Goal: Task Accomplishment & Management: Manage account settings

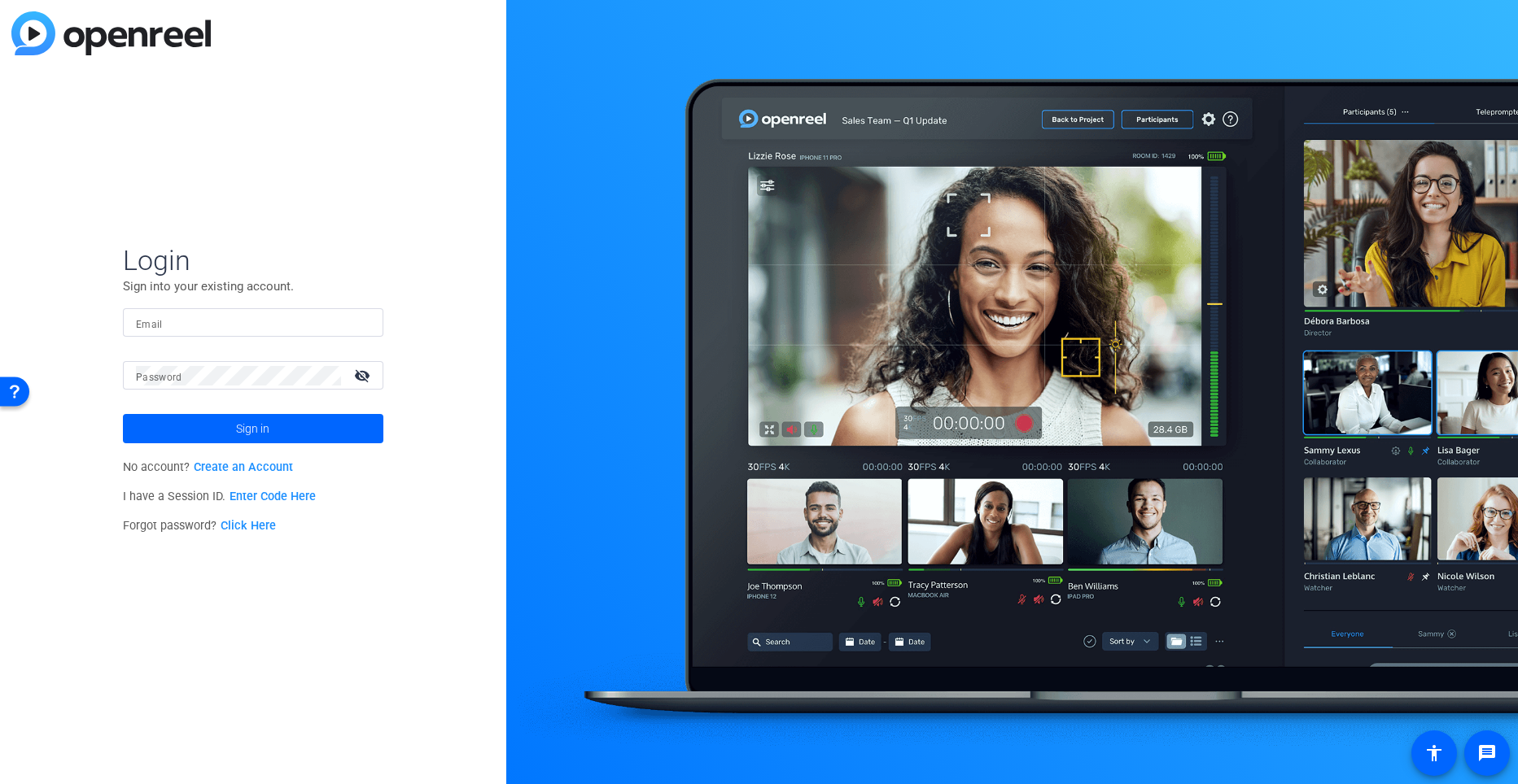
click at [128, 317] on div "Email" at bounding box center [253, 322] width 260 height 28
click at [159, 319] on mat-label "Email" at bounding box center [149, 325] width 27 height 11
click at [159, 319] on input "Email" at bounding box center [253, 323] width 234 height 19
click at [165, 381] on mat-label "Password" at bounding box center [158, 377] width 47 height 11
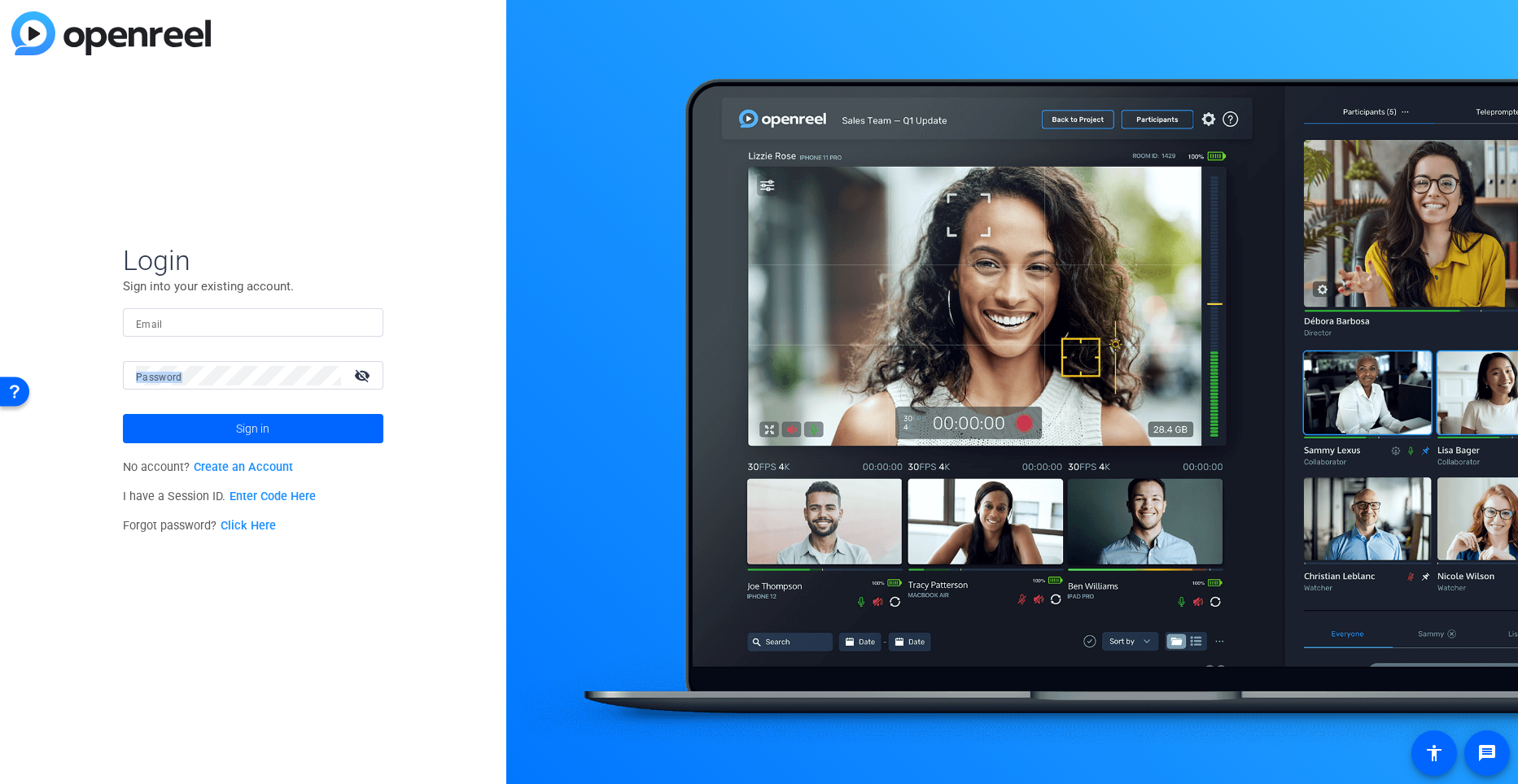
click at [165, 381] on mat-label "Password" at bounding box center [158, 377] width 47 height 11
drag, startPoint x: 165, startPoint y: 381, endPoint x: 155, endPoint y: 325, distance: 56.9
click at [155, 325] on form "Login Sign into your existing account. Email Password visibility_off Sign in" at bounding box center [253, 343] width 260 height 200
click at [155, 325] on mat-label "Email" at bounding box center [149, 325] width 27 height 11
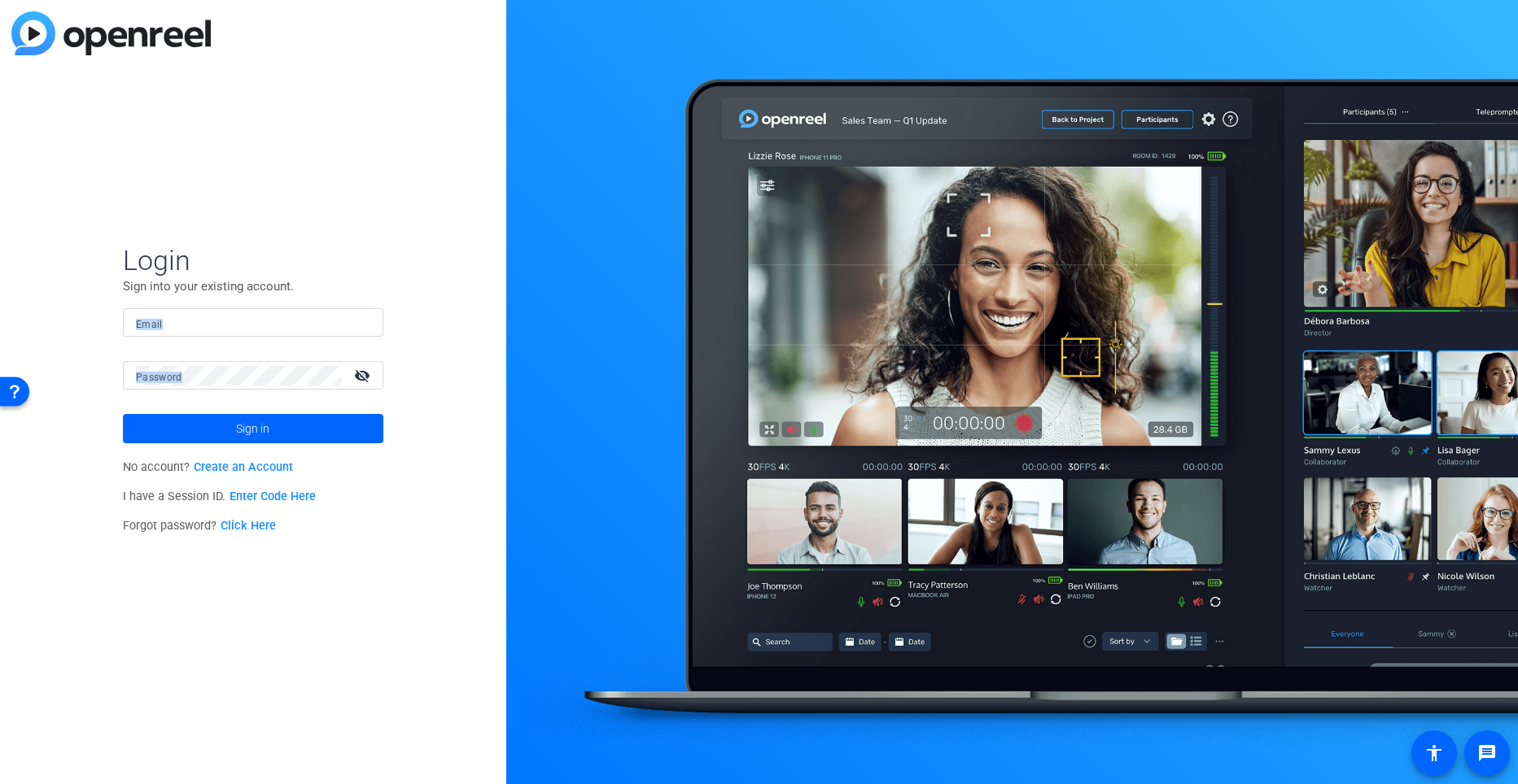
click at [155, 325] on input "Email" at bounding box center [253, 323] width 234 height 19
click at [155, 325] on div "Email" at bounding box center [253, 322] width 234 height 28
click at [166, 324] on input "Email" at bounding box center [253, 323] width 234 height 19
click at [168, 327] on input "m" at bounding box center [253, 323] width 234 height 19
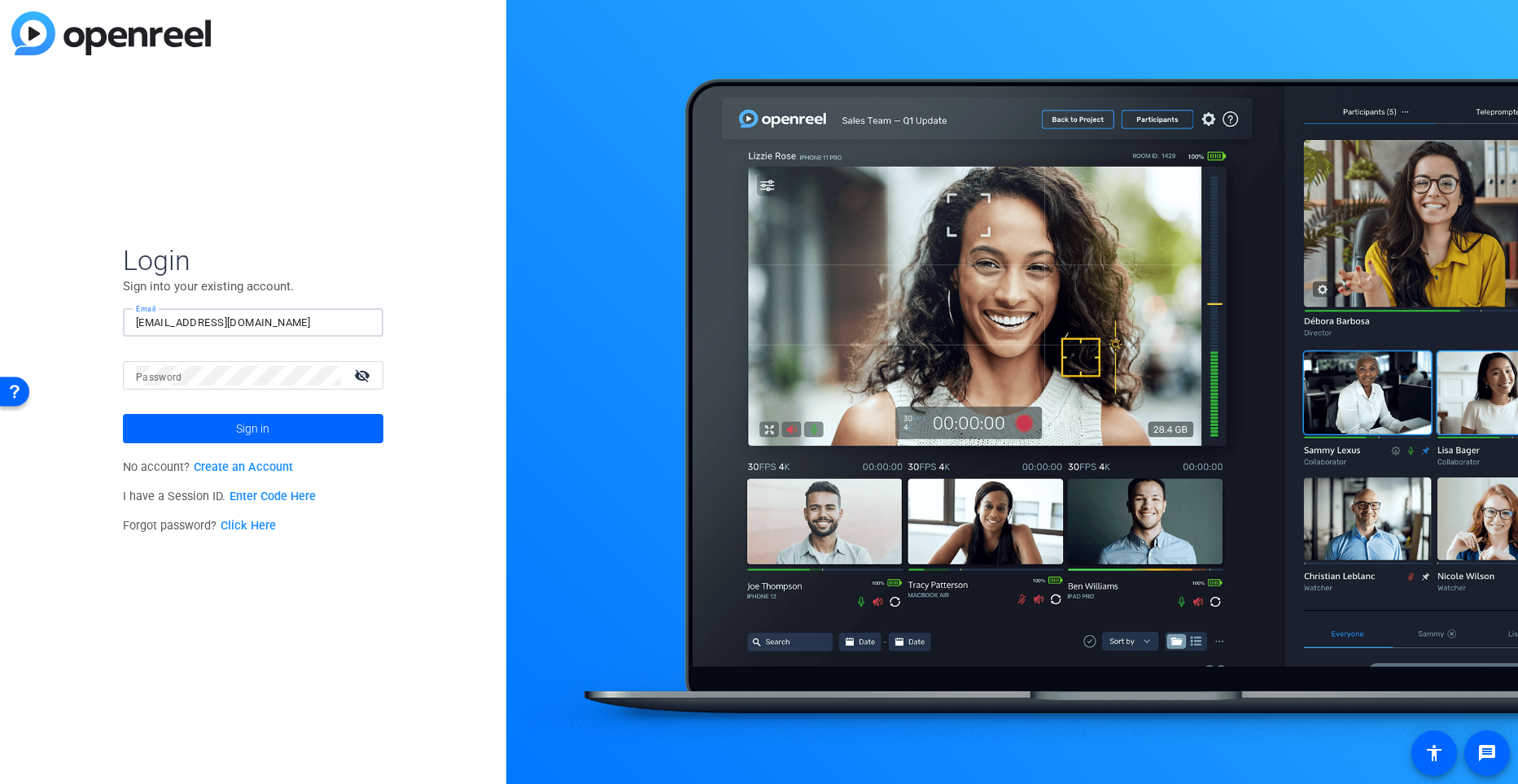
type input "[EMAIL_ADDRESS][DOMAIN_NAME]"
click at [123, 414] on button "Sign in" at bounding box center [253, 429] width 260 height 29
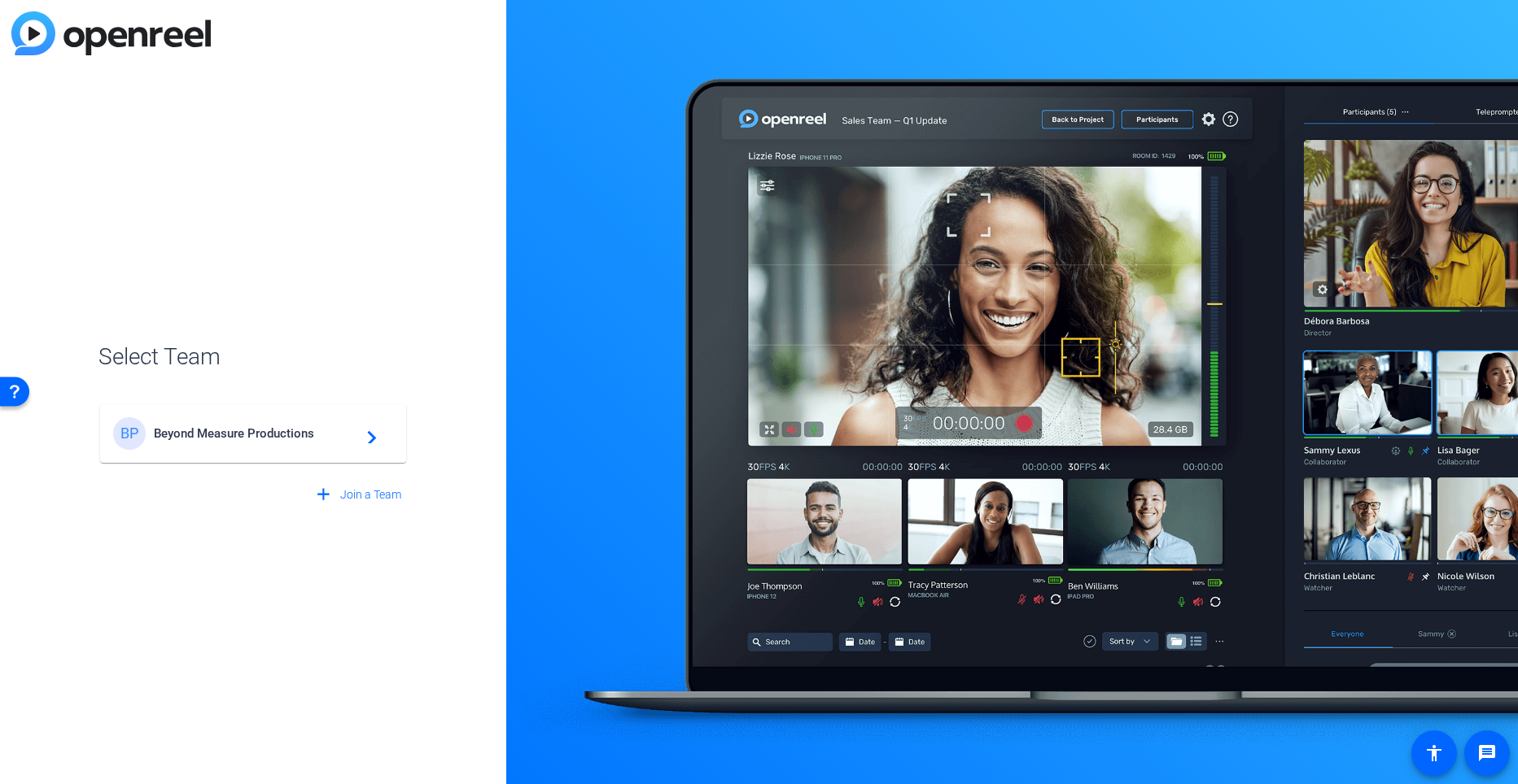
click at [206, 439] on span "Beyond Measure Productions" at bounding box center [255, 434] width 203 height 15
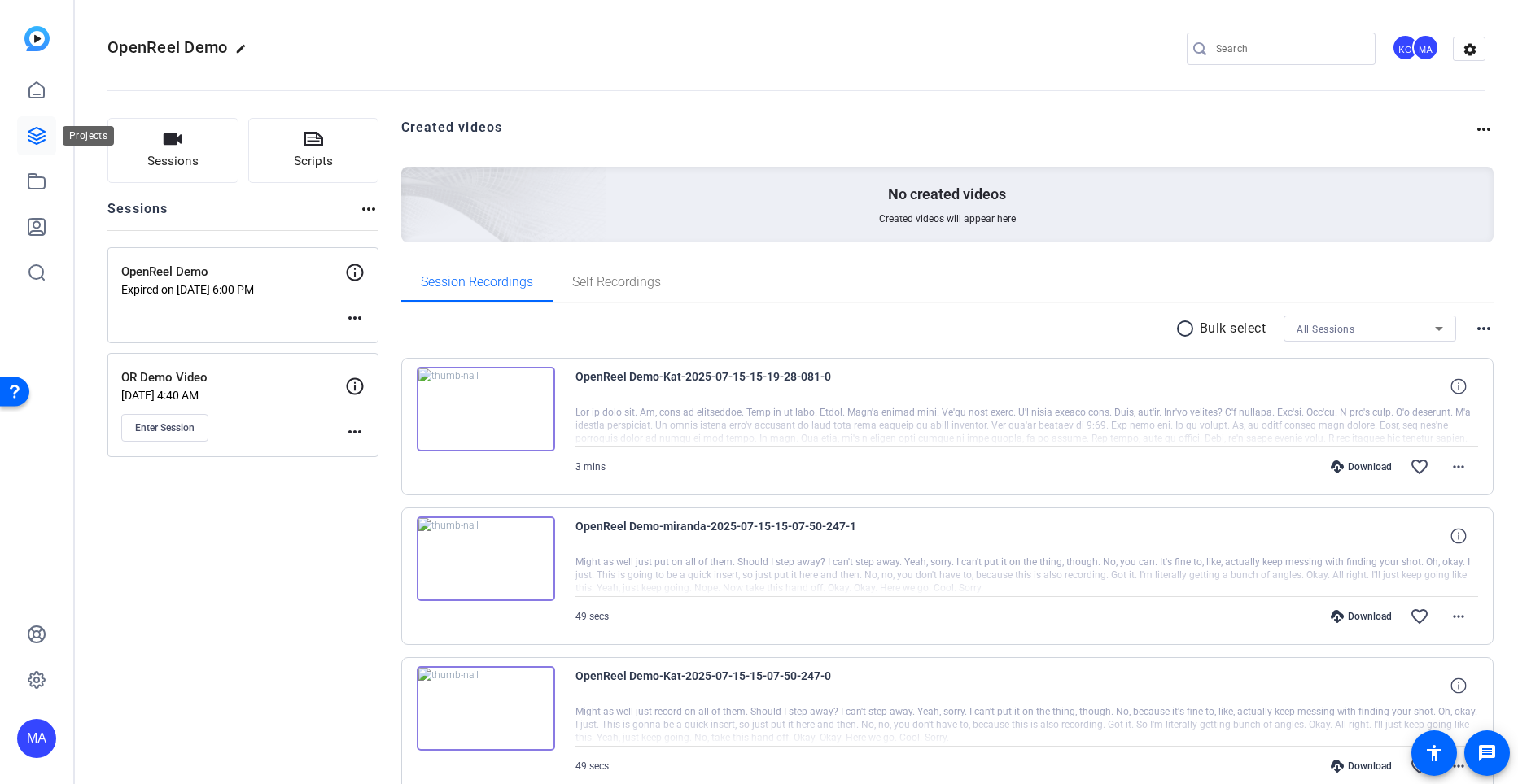
click at [27, 150] on link at bounding box center [36, 136] width 39 height 39
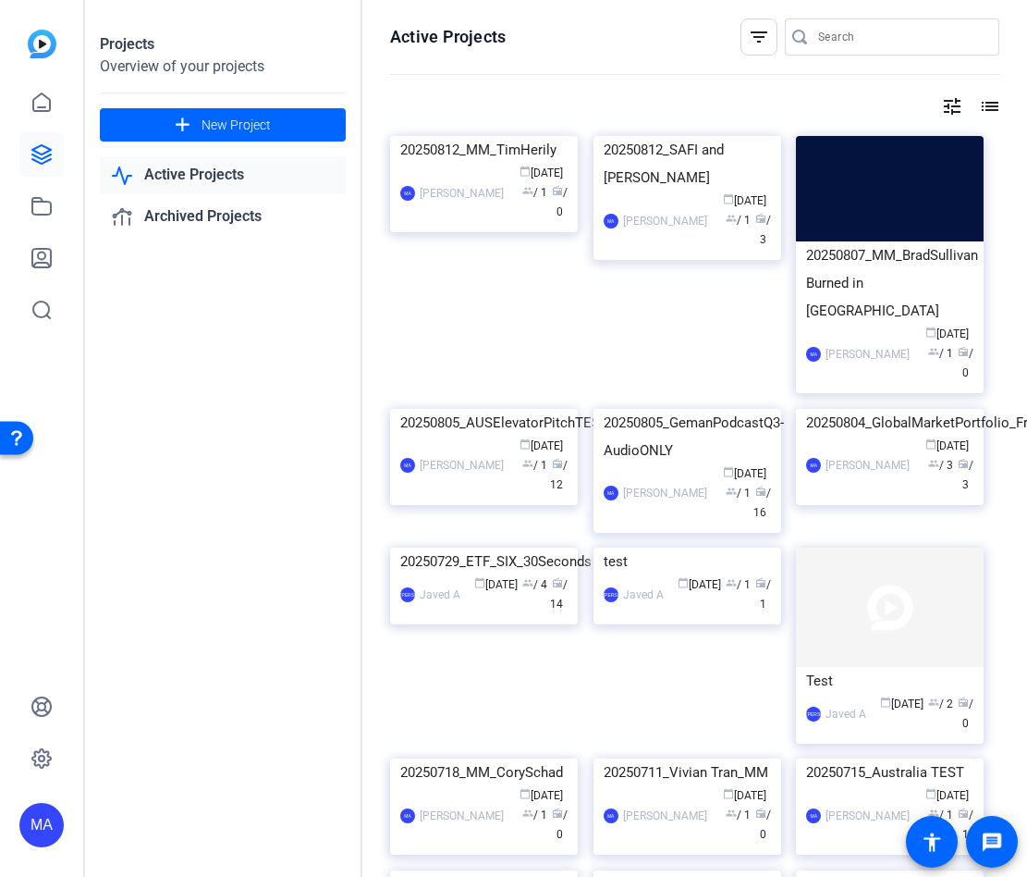
click at [545, 359] on div "20250812_MM_TimHerily MA [PERSON_NAME] calendar_today [DATE] group / 1 radio / 0" at bounding box center [491, 272] width 203 height 273
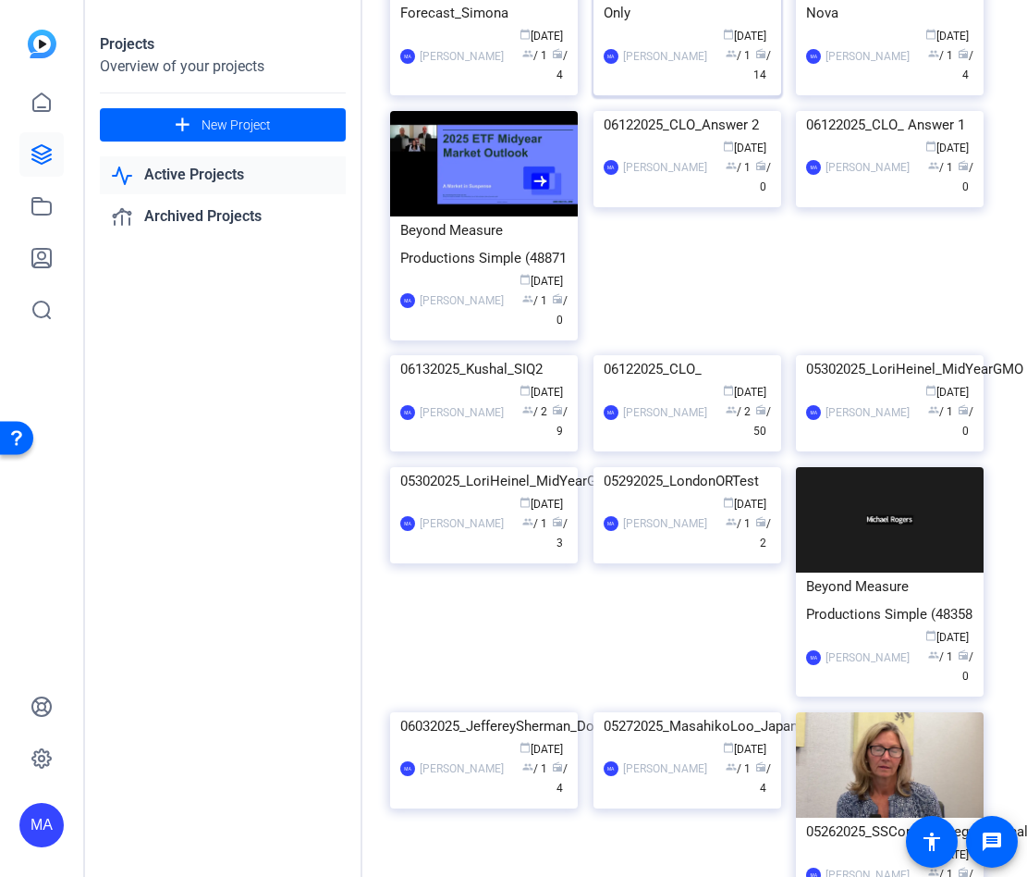
scroll to position [1064, 0]
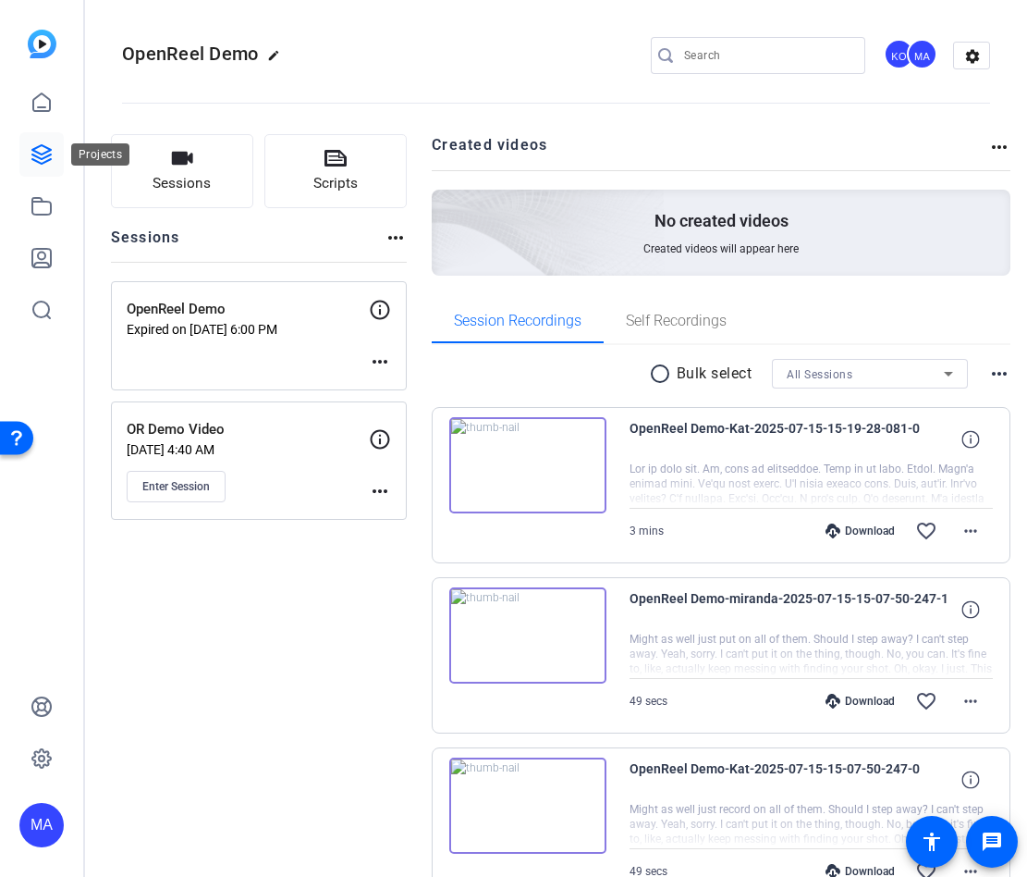
click at [42, 166] on link at bounding box center [41, 154] width 44 height 44
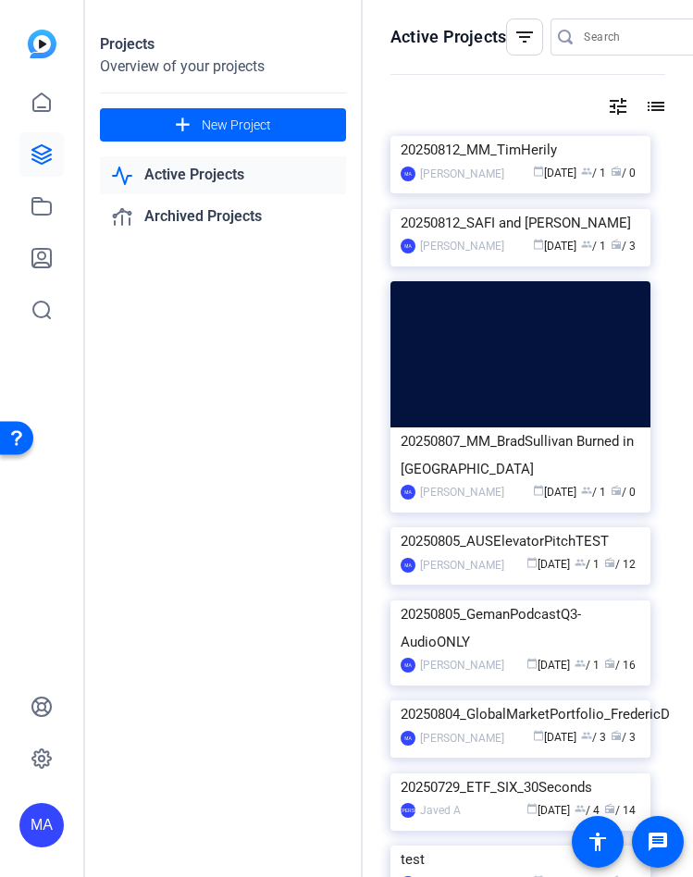
click at [297, 363] on div "Projects Overview of your projects add New Project Active Projects Archived Pro…" at bounding box center [223, 438] width 277 height 877
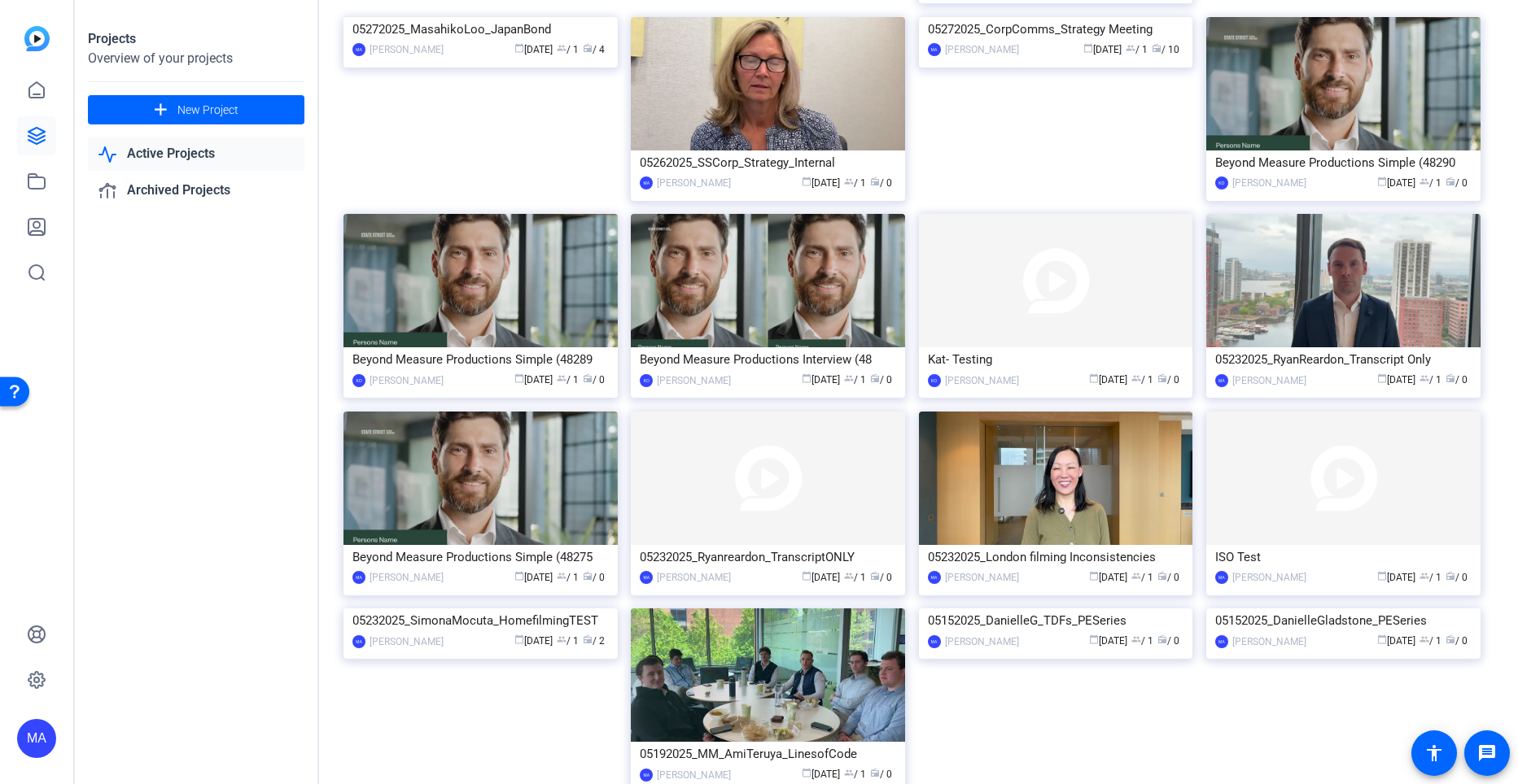
scroll to position [1108, 0]
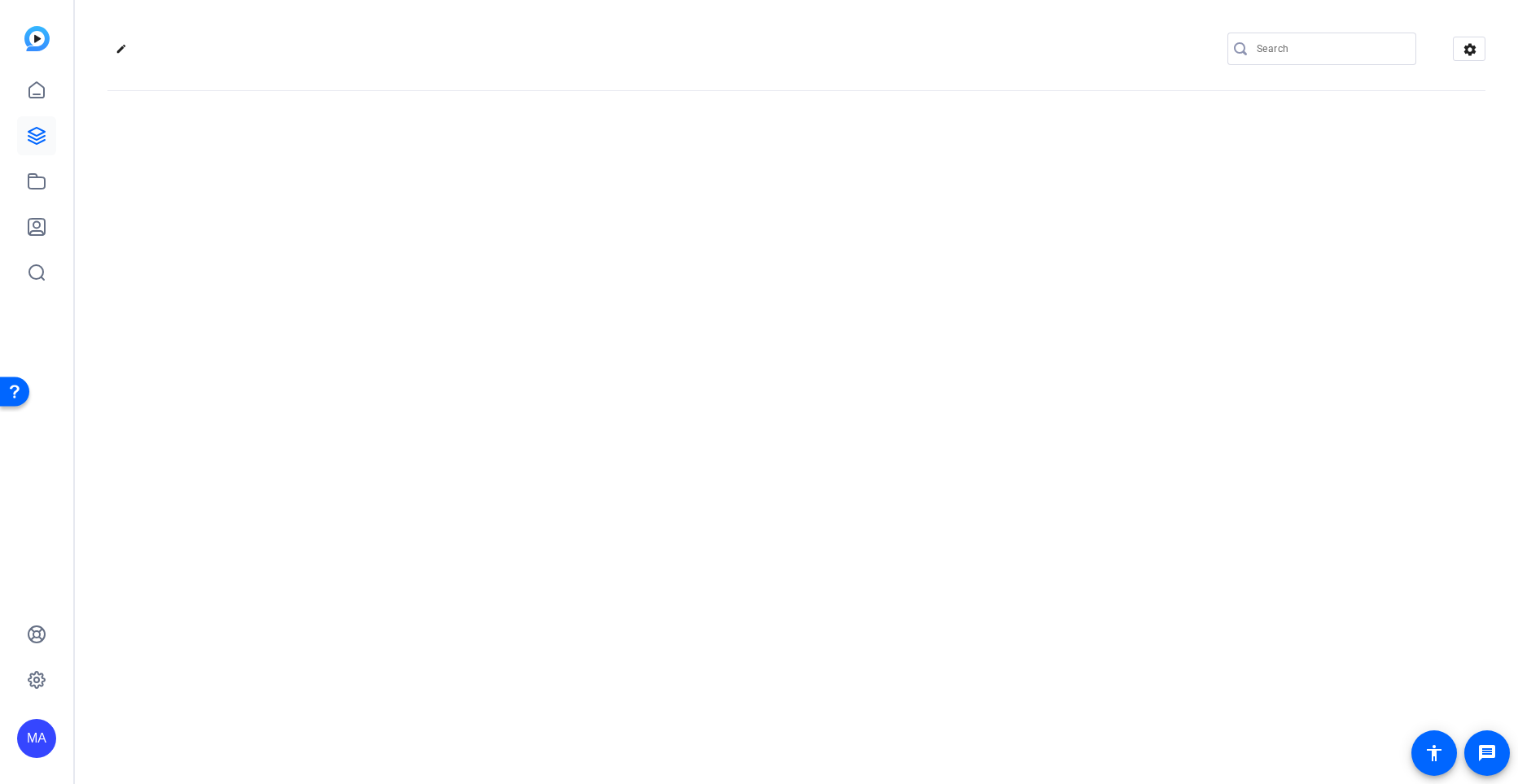
click at [994, 47] on div "edit settings" at bounding box center [796, 49] width 1378 height 25
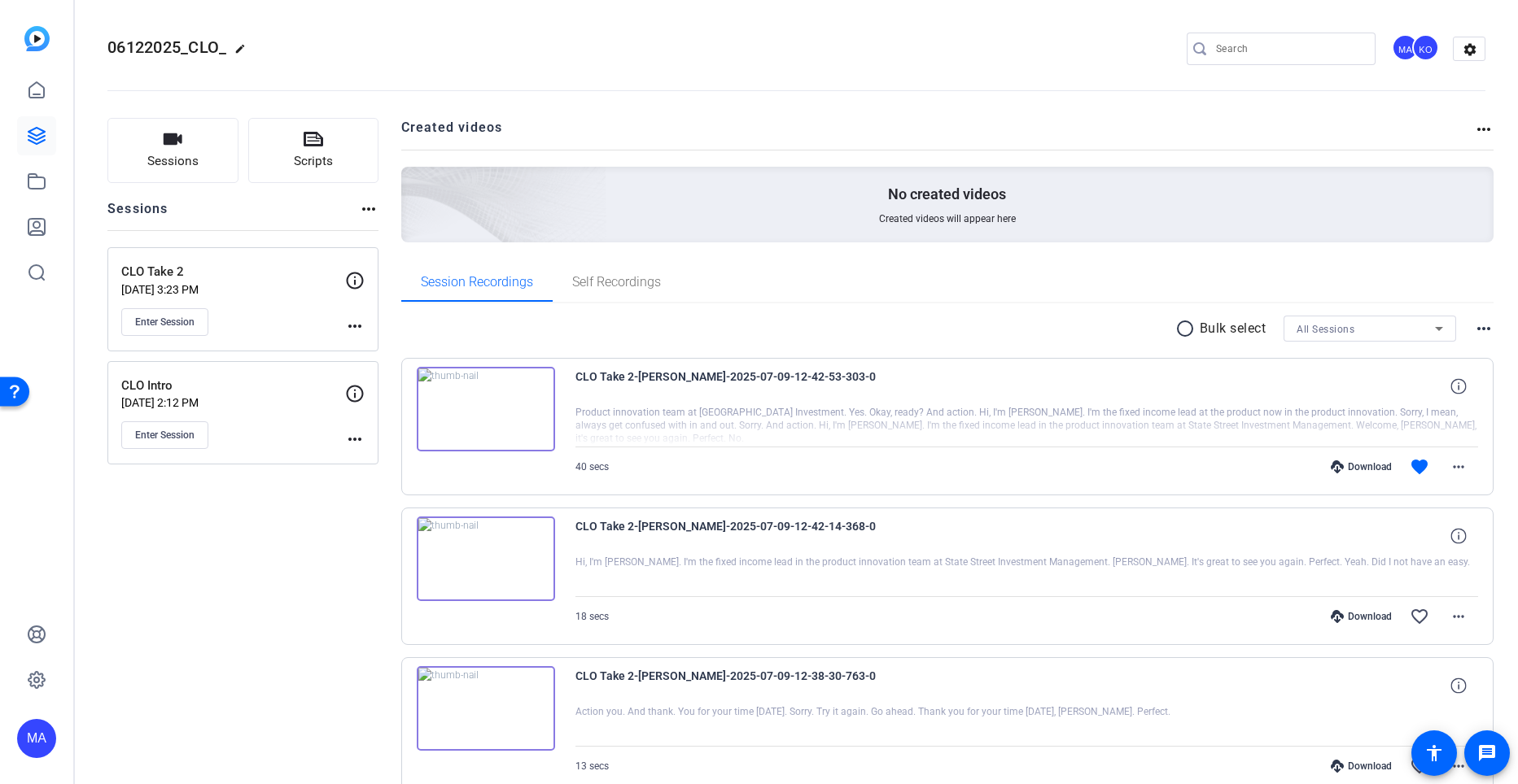
click at [157, 48] on span "06122025_CLO_" at bounding box center [166, 48] width 119 height 19
click at [192, 51] on span "06122025_CLO_" at bounding box center [166, 48] width 119 height 19
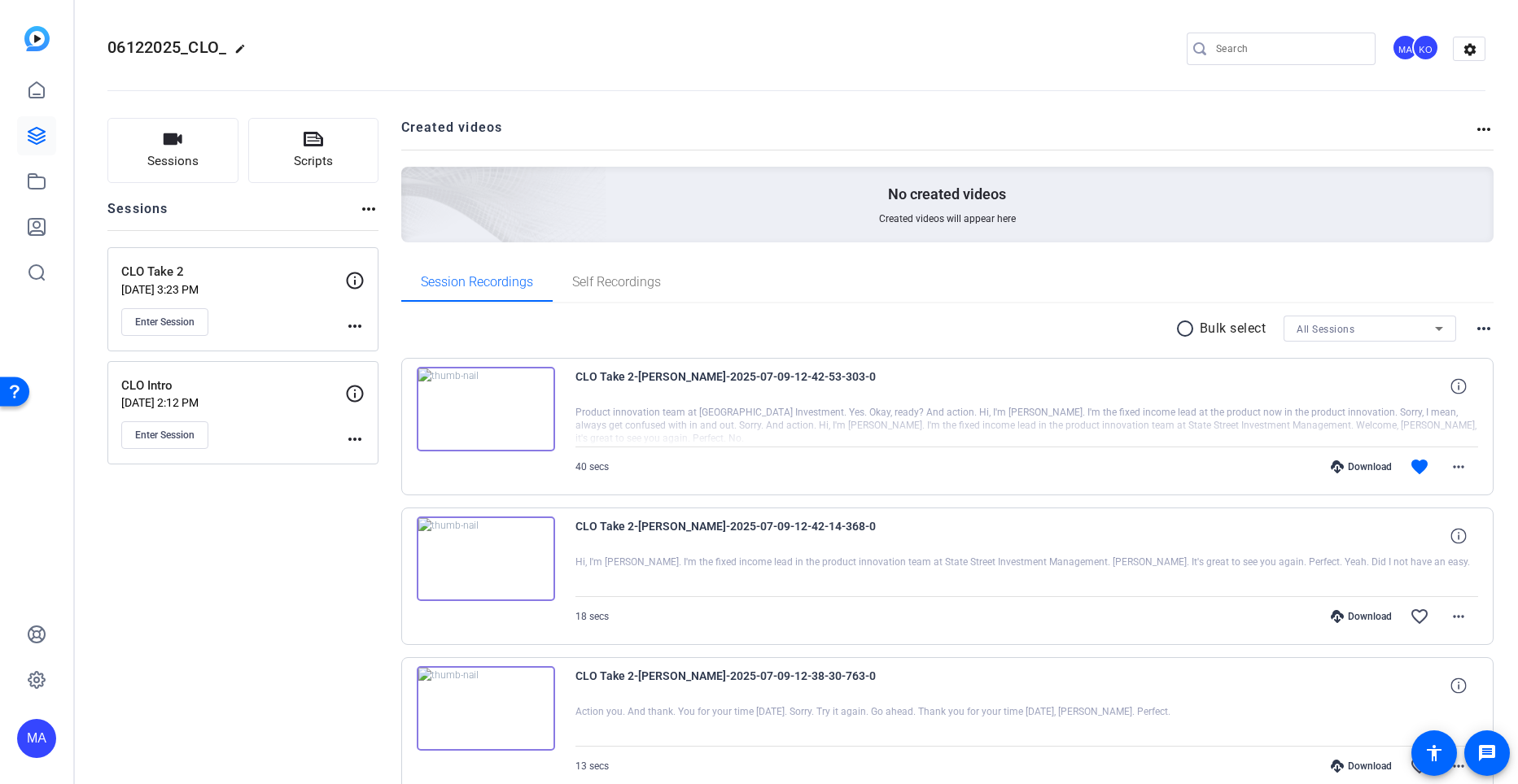
click at [189, 44] on span "06122025_CLO_" at bounding box center [166, 48] width 119 height 19
click at [239, 52] on mat-icon "edit" at bounding box center [244, 53] width 19 height 19
click at [171, 48] on input "06122025_CLO_" at bounding box center [173, 48] width 106 height 19
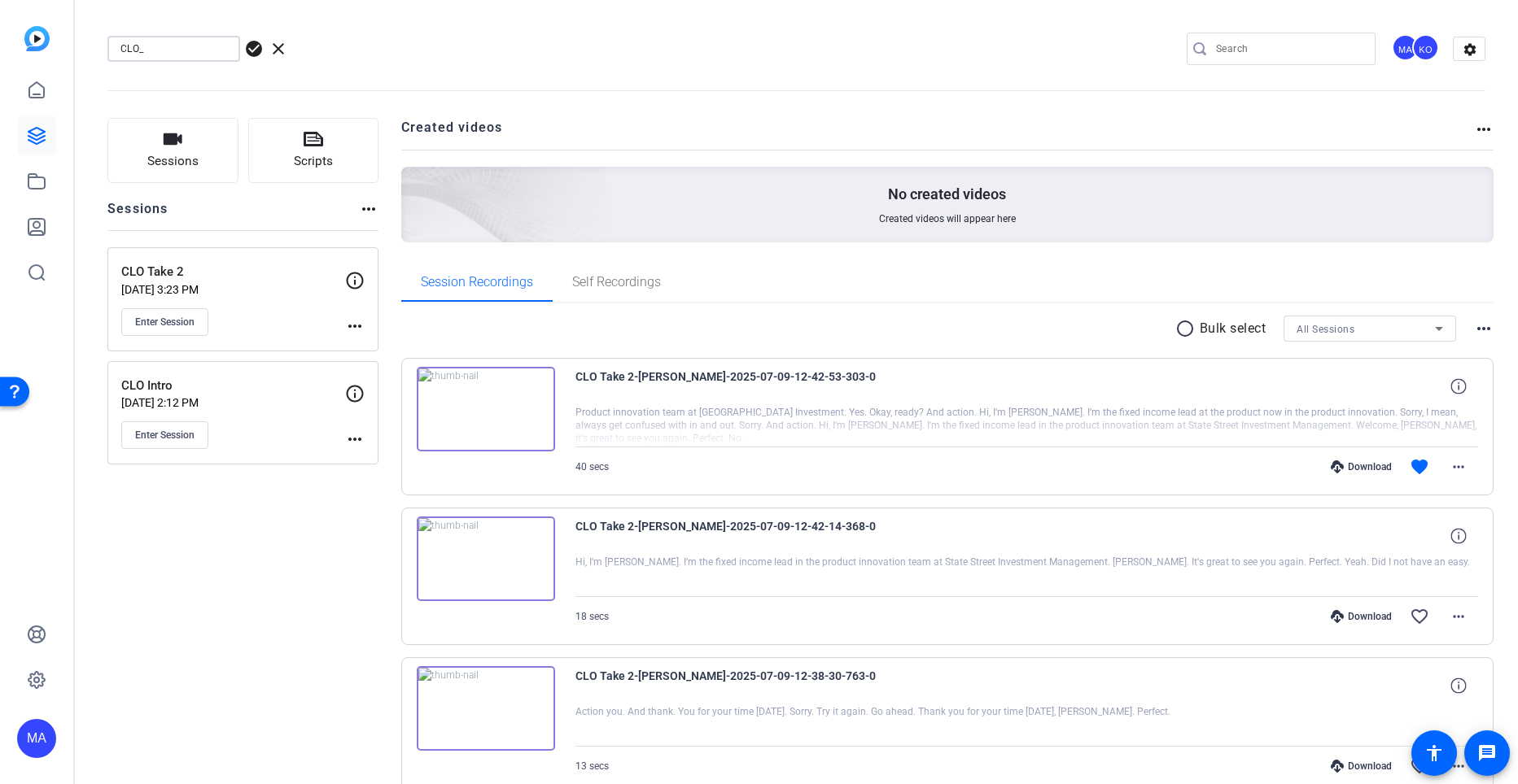
click at [185, 55] on input "CLO_" at bounding box center [173, 48] width 106 height 19
type input "CLO_Series"
click at [255, 49] on span "check_circle" at bounding box center [253, 48] width 19 height 19
